Goal: Check status: Check status

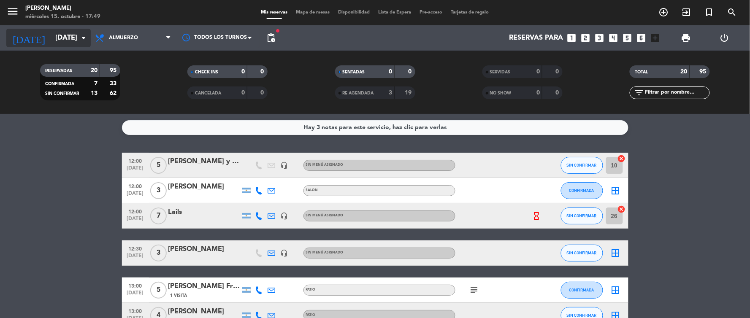
click at [67, 38] on input "[DATE]" at bounding box center [95, 38] width 89 height 16
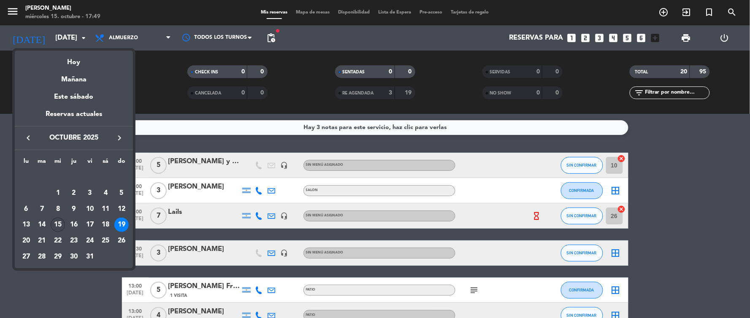
click at [62, 220] on div "15" at bounding box center [58, 225] width 14 height 14
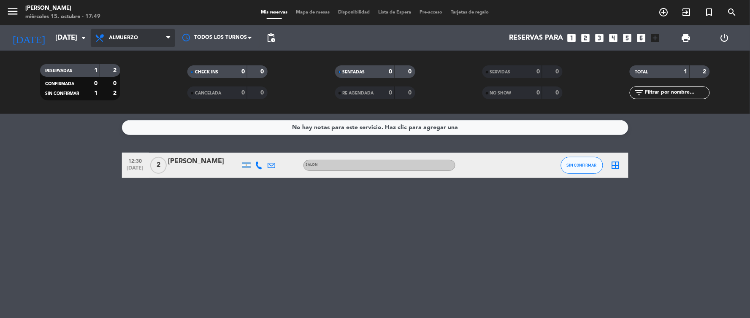
click at [125, 41] on span "Almuerzo" at bounding box center [133, 38] width 84 height 19
click at [132, 84] on div "menu [PERSON_NAME] [DATE] 15. octubre - 17:49 Mis reservas Mapa de mesas Dispon…" at bounding box center [375, 57] width 750 height 114
click at [118, 32] on span "Almuerzo" at bounding box center [133, 38] width 84 height 19
click at [127, 88] on div "menu [PERSON_NAME] [DATE] 15. octubre - 17:49 Mis reservas Mapa de mesas Dispon…" at bounding box center [375, 57] width 750 height 114
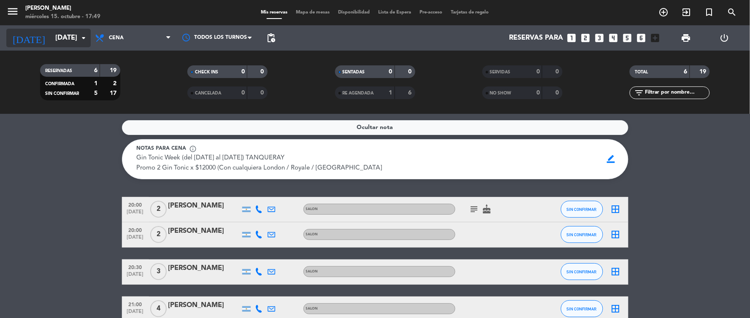
click at [62, 46] on input "[DATE]" at bounding box center [95, 38] width 89 height 16
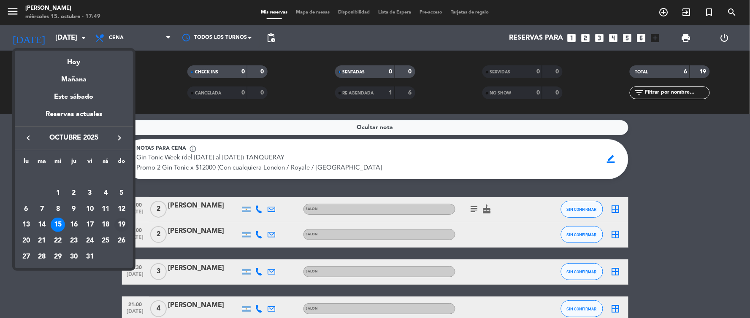
click at [120, 225] on div "19" at bounding box center [121, 225] width 14 height 14
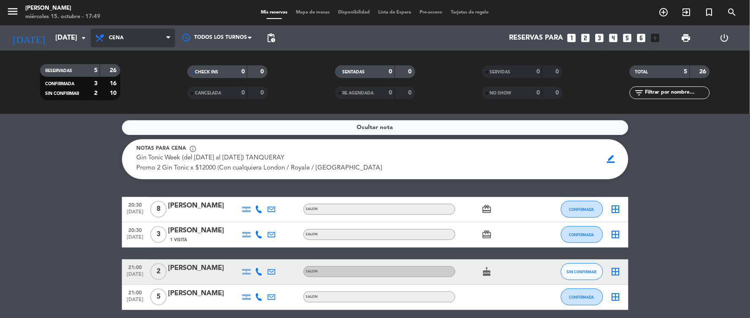
click at [123, 34] on span "Cena" at bounding box center [133, 38] width 84 height 19
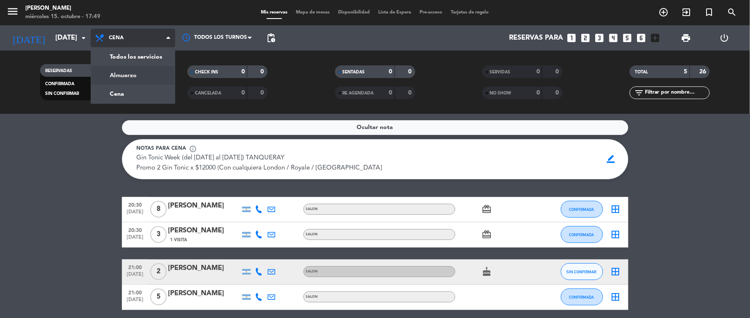
click at [156, 75] on div "menu [PERSON_NAME] [DATE] 15. octubre - 17:49 Mis reservas Mapa de mesas Dispon…" at bounding box center [375, 57] width 750 height 114
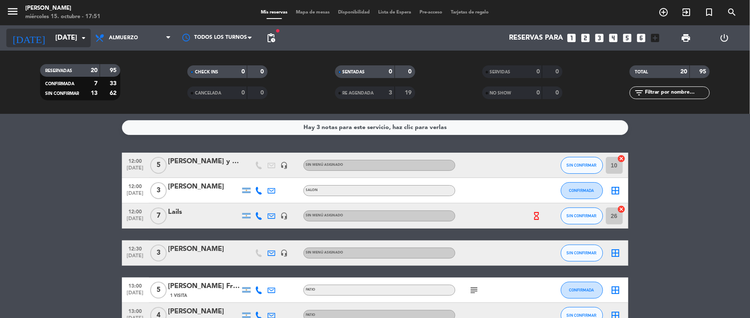
click at [82, 35] on icon "arrow_drop_down" at bounding box center [83, 38] width 10 height 10
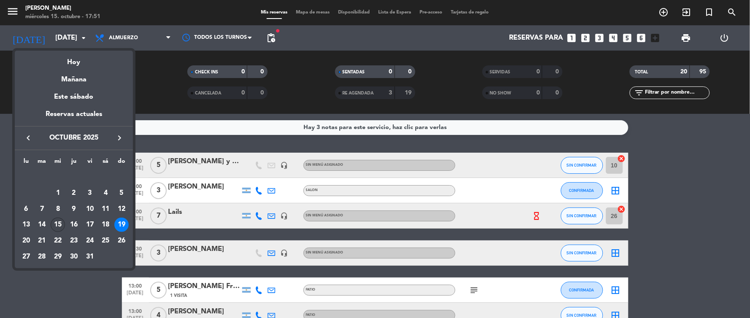
click at [57, 223] on div "15" at bounding box center [58, 225] width 14 height 14
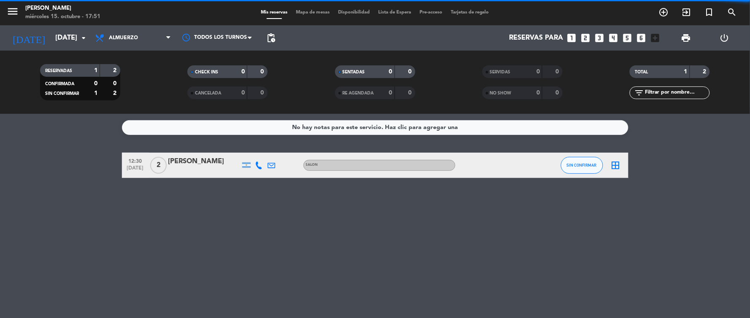
click at [161, 38] on span "Almuerzo" at bounding box center [133, 38] width 84 height 19
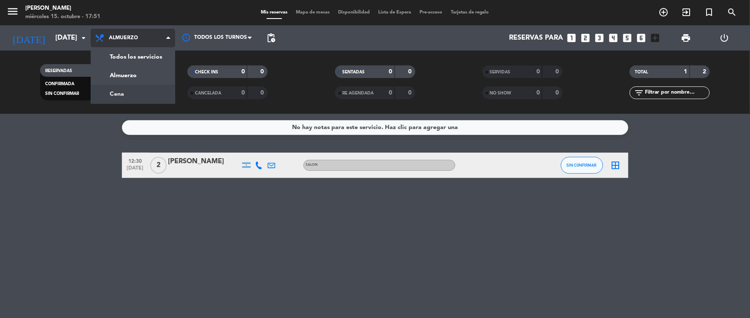
click at [154, 93] on div "menu [PERSON_NAME] [DATE] 15. octubre - 17:51 Mis reservas Mapa de mesas Dispon…" at bounding box center [375, 57] width 750 height 114
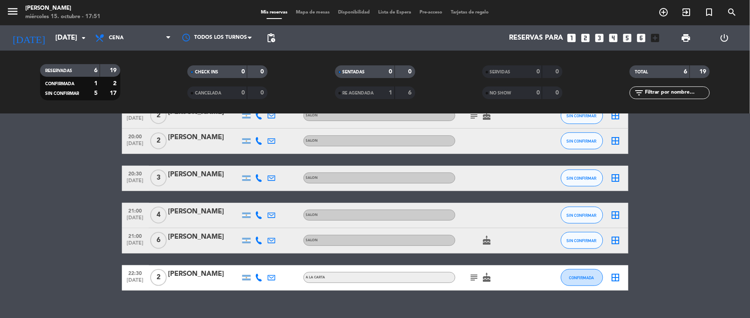
scroll to position [47, 0]
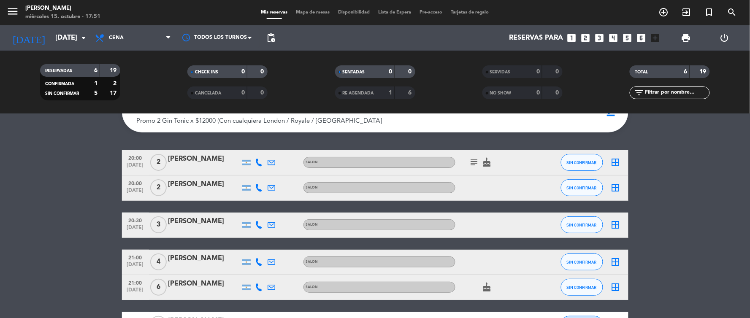
click at [475, 165] on icon "subject" at bounding box center [474, 162] width 10 height 10
click at [471, 161] on icon "subject" at bounding box center [474, 162] width 10 height 10
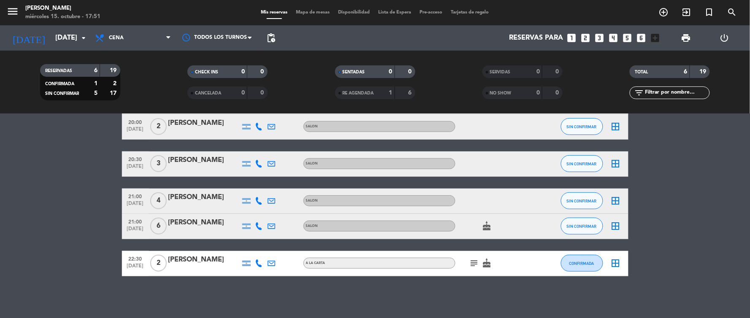
click at [473, 263] on icon "subject" at bounding box center [474, 263] width 10 height 10
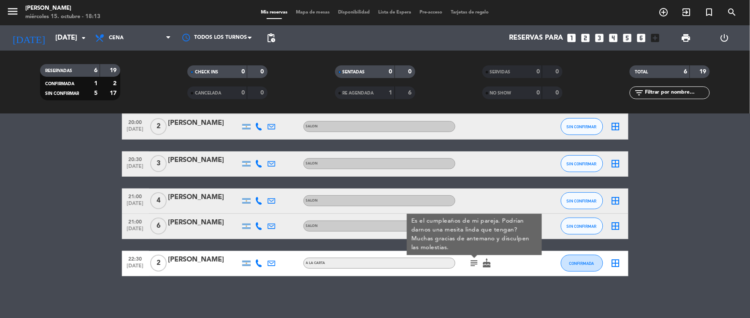
click at [601, 297] on div "Ocultar nota Notas para cena info_outline Gin Tonic Week (del [DATE] al [DATE])…" at bounding box center [375, 216] width 750 height 204
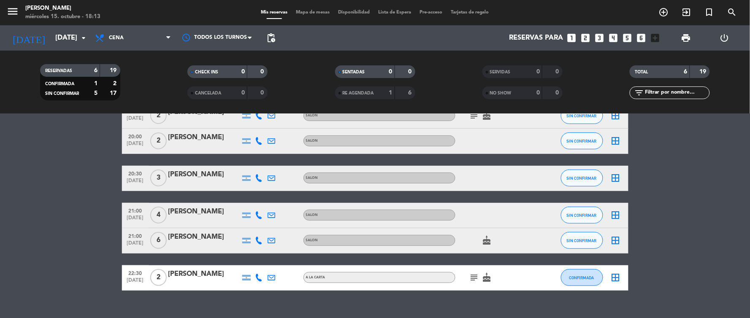
scroll to position [0, 0]
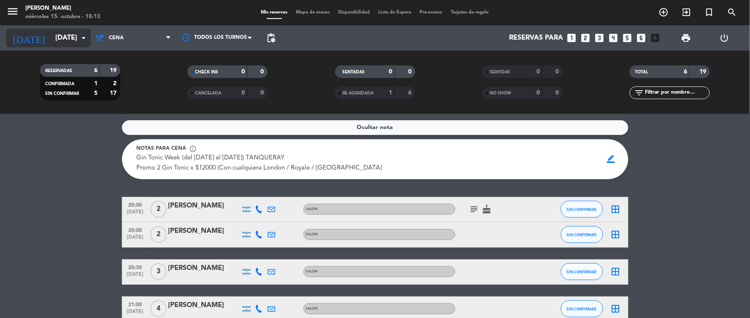
click at [87, 36] on icon "arrow_drop_down" at bounding box center [83, 38] width 10 height 10
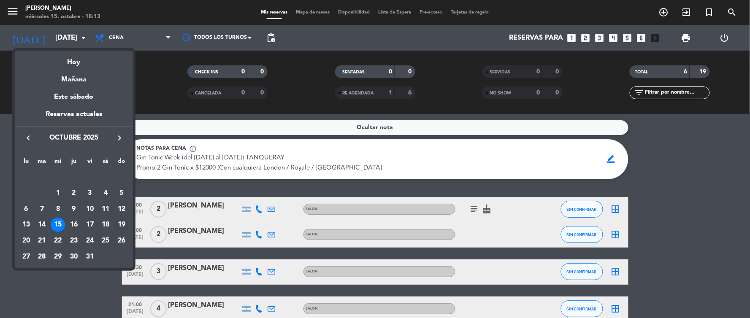
click at [122, 223] on div "19" at bounding box center [121, 225] width 14 height 14
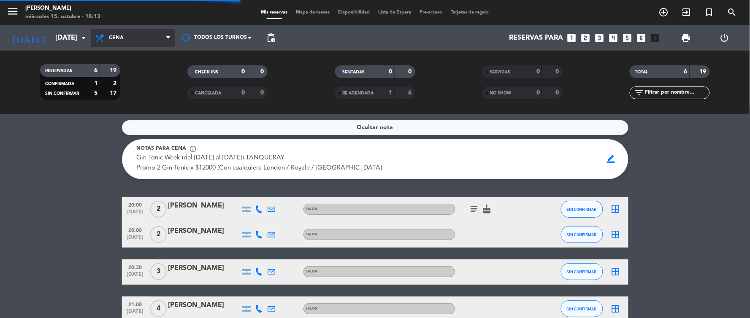
click at [165, 36] on span "Cena" at bounding box center [133, 38] width 84 height 19
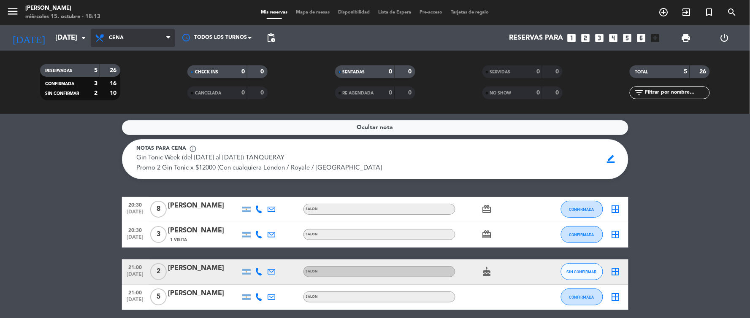
click at [163, 41] on span "Cena" at bounding box center [133, 38] width 84 height 19
click at [146, 74] on div "menu [PERSON_NAME] [DATE] 15. octubre - 18:13 Mis reservas Mapa de mesas Dispon…" at bounding box center [375, 57] width 750 height 114
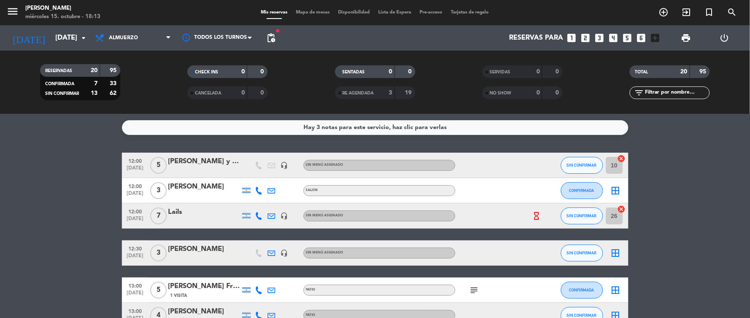
click at [538, 216] on icon "hourglass_empty" at bounding box center [536, 215] width 9 height 9
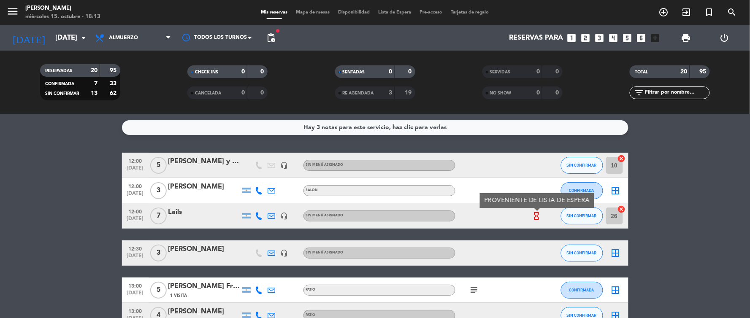
click at [538, 216] on icon "hourglass_empty" at bounding box center [536, 215] width 9 height 9
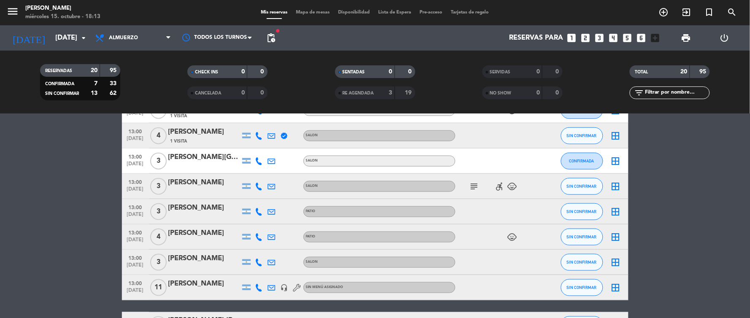
scroll to position [234, 0]
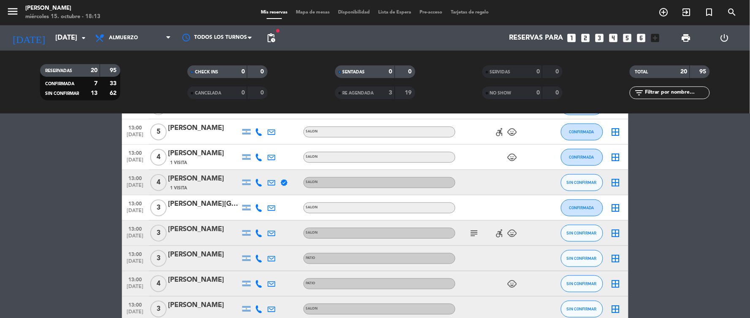
click at [472, 231] on icon "subject" at bounding box center [474, 233] width 10 height 10
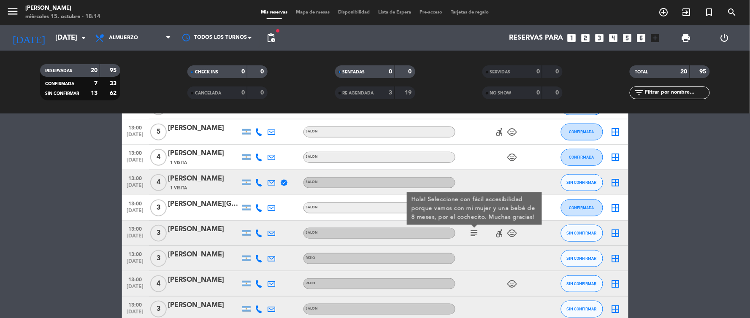
click at [472, 231] on icon "subject" at bounding box center [474, 233] width 10 height 10
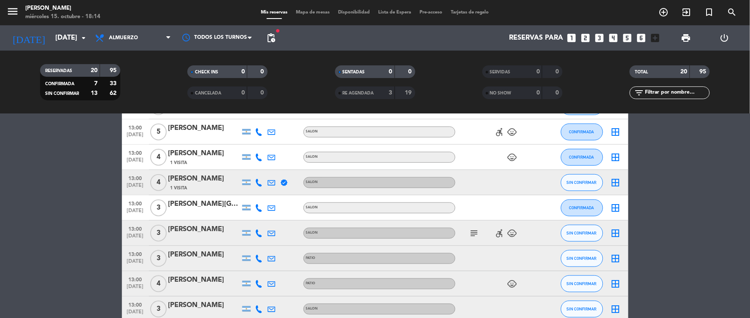
scroll to position [375, 0]
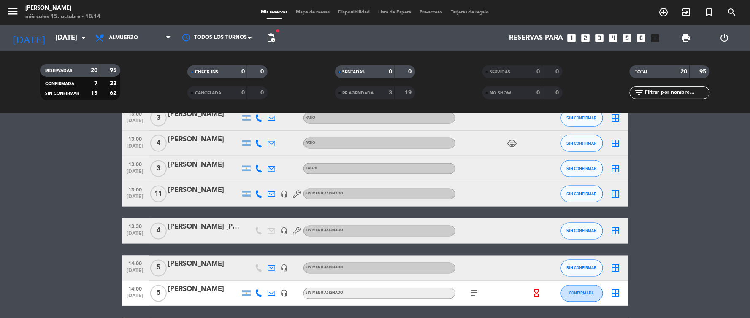
click at [475, 294] on icon "subject" at bounding box center [474, 294] width 10 height 10
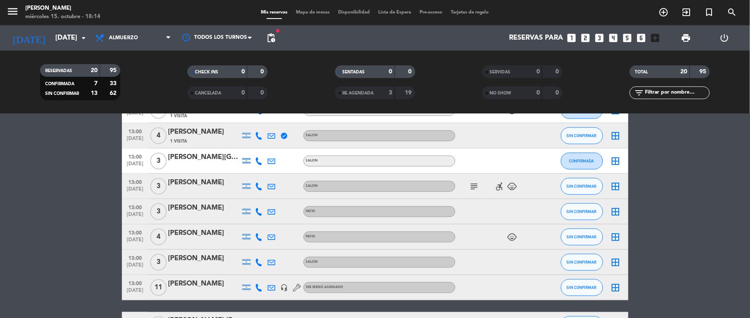
click at [475, 187] on icon "subject" at bounding box center [474, 186] width 10 height 10
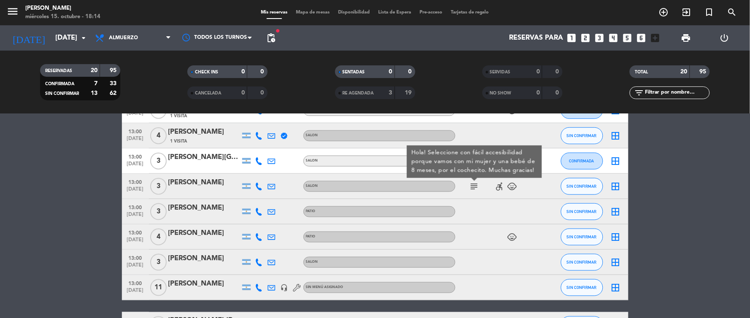
click at [475, 187] on icon "subject" at bounding box center [474, 186] width 10 height 10
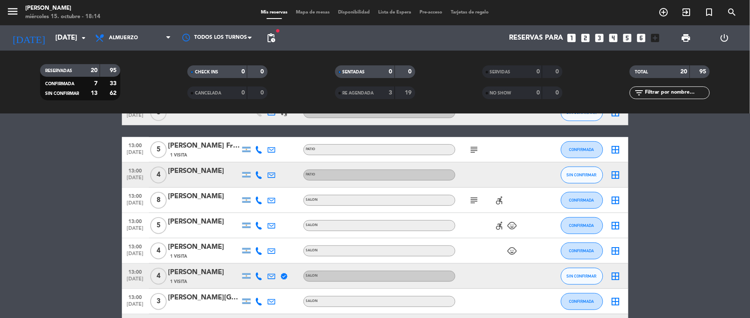
scroll to position [94, 0]
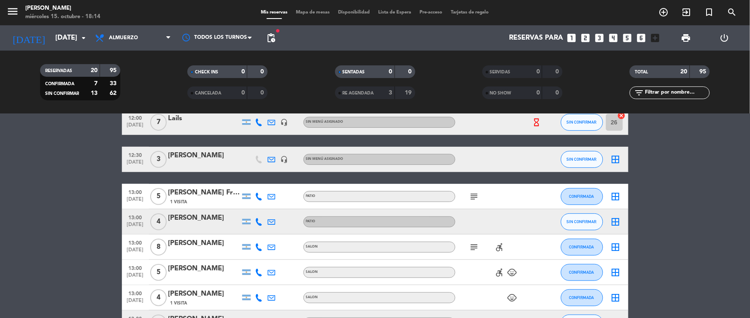
click at [476, 247] on icon "subject" at bounding box center [474, 247] width 10 height 10
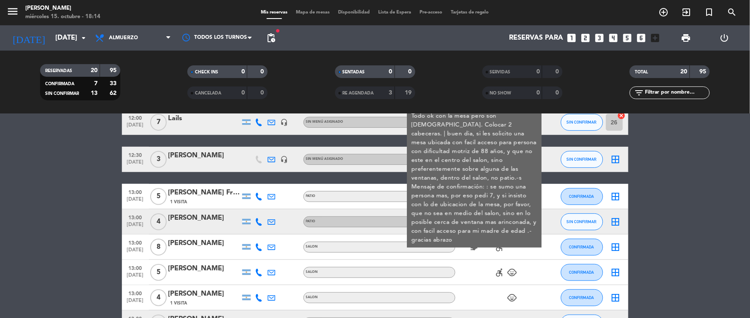
scroll to position [47, 0]
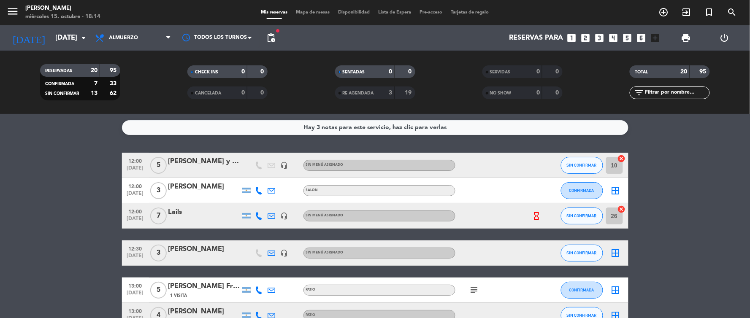
scroll to position [94, 0]
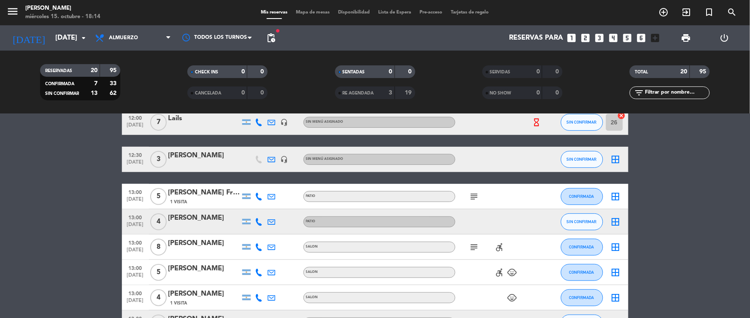
click at [474, 195] on icon "subject" at bounding box center [474, 197] width 10 height 10
click at [474, 247] on icon "subject" at bounding box center [474, 247] width 10 height 10
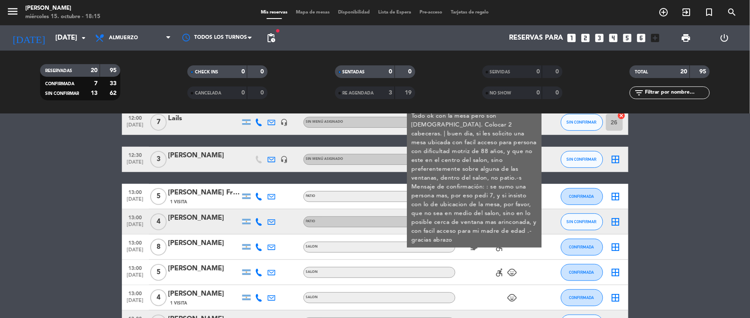
click at [474, 247] on icon "subject" at bounding box center [474, 247] width 10 height 10
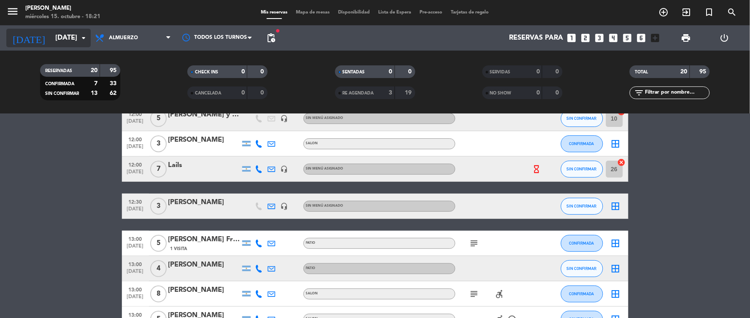
click at [76, 37] on input "[DATE]" at bounding box center [95, 38] width 89 height 16
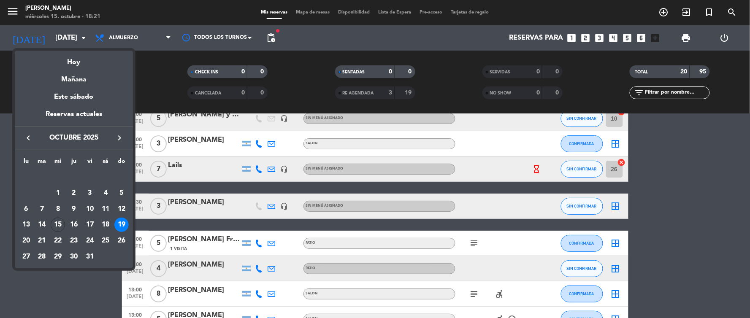
click at [168, 37] on div at bounding box center [375, 159] width 750 height 318
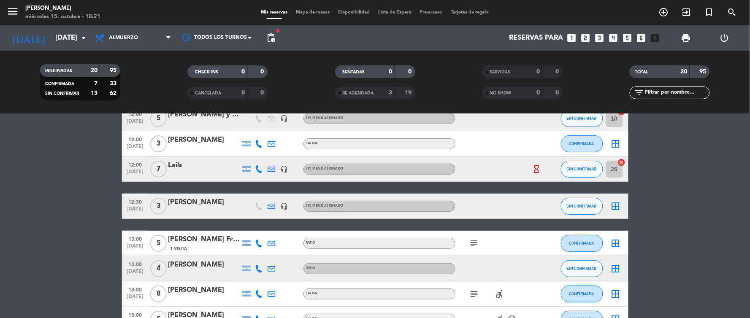
click at [168, 37] on icon at bounding box center [168, 38] width 4 height 7
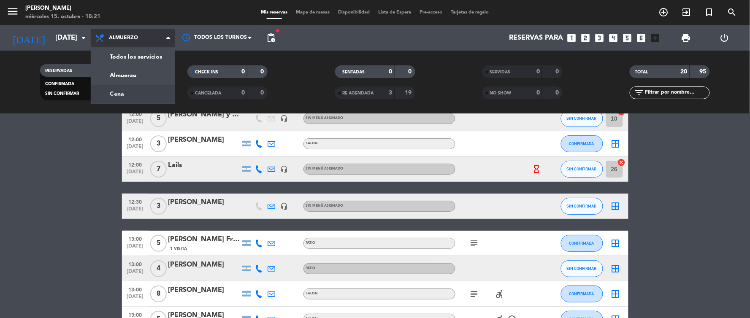
click at [116, 95] on div "menu [PERSON_NAME] [DATE] 15. octubre - 18:21 Mis reservas Mapa de mesas Dispon…" at bounding box center [375, 57] width 750 height 114
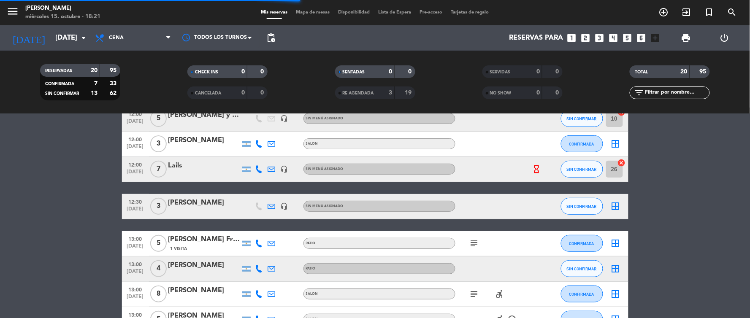
scroll to position [70, 0]
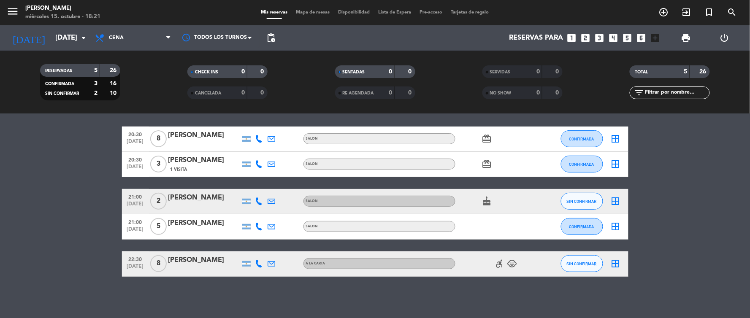
click at [160, 265] on span "8" at bounding box center [158, 263] width 16 height 17
click at [160, 201] on span "2" at bounding box center [158, 201] width 16 height 17
click at [87, 40] on icon "arrow_drop_down" at bounding box center [83, 38] width 10 height 10
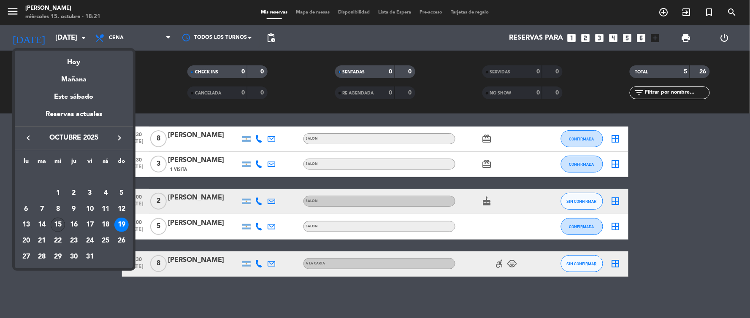
click at [58, 225] on div "15" at bounding box center [58, 225] width 14 height 14
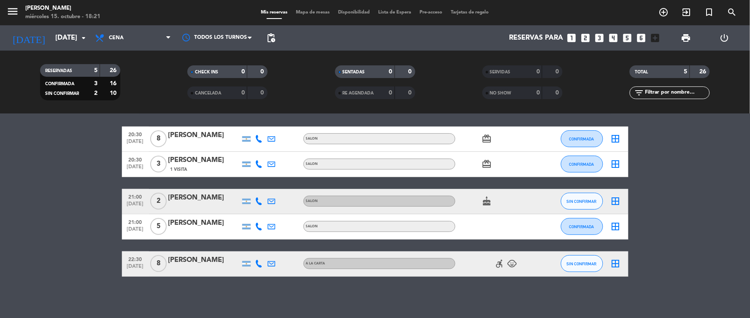
type input "[DATE]"
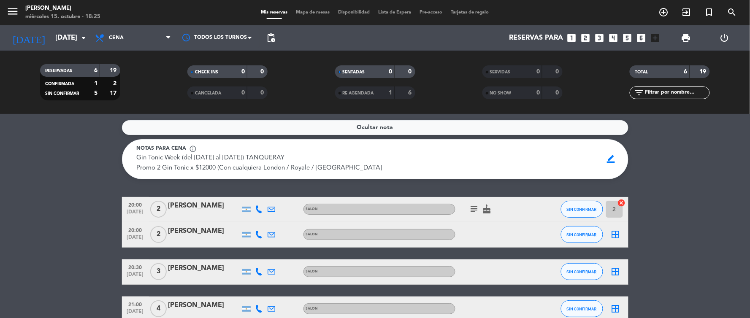
scroll to position [94, 0]
